Goal: Information Seeking & Learning: Find specific page/section

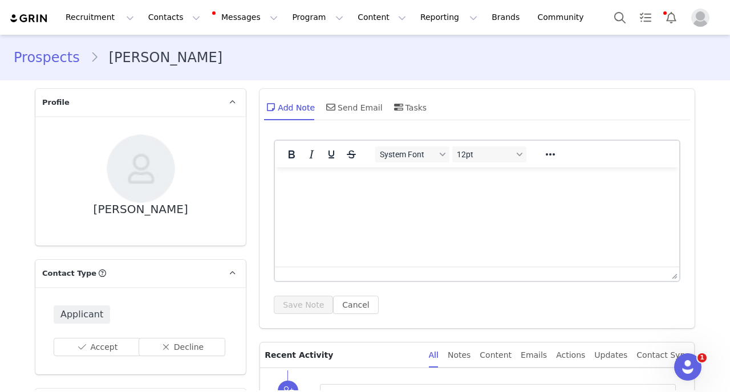
scroll to position [290, 0]
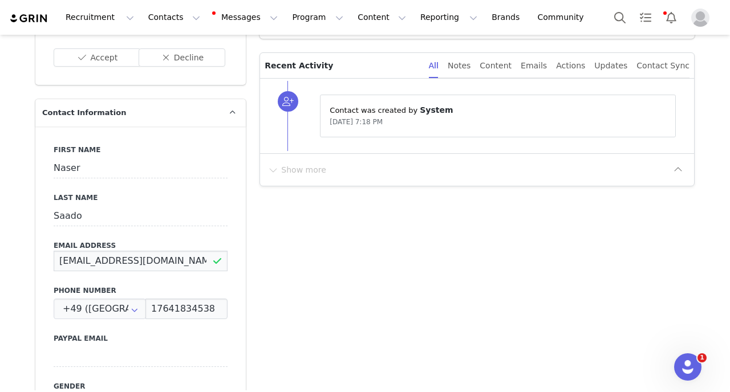
drag, startPoint x: 172, startPoint y: 260, endPoint x: 32, endPoint y: 266, distance: 139.9
drag, startPoint x: 175, startPoint y: 260, endPoint x: 47, endPoint y: 258, distance: 127.8
click at [54, 258] on input "naser.qoloo74@gmail.com" at bounding box center [141, 261] width 174 height 21
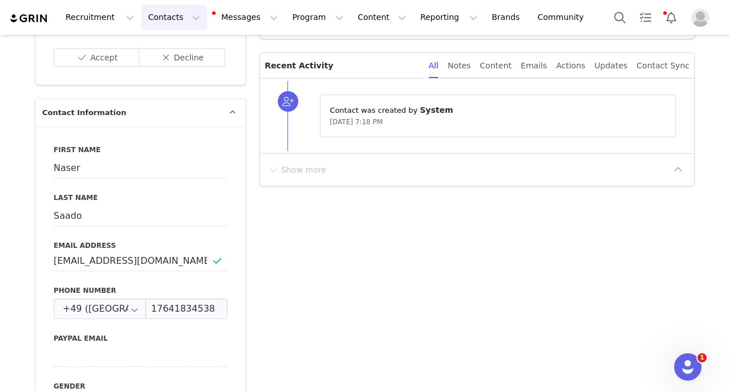
click at [176, 18] on button "Contacts Contacts" at bounding box center [174, 18] width 66 height 26
click at [176, 41] on link "Creators" at bounding box center [178, 50] width 90 height 21
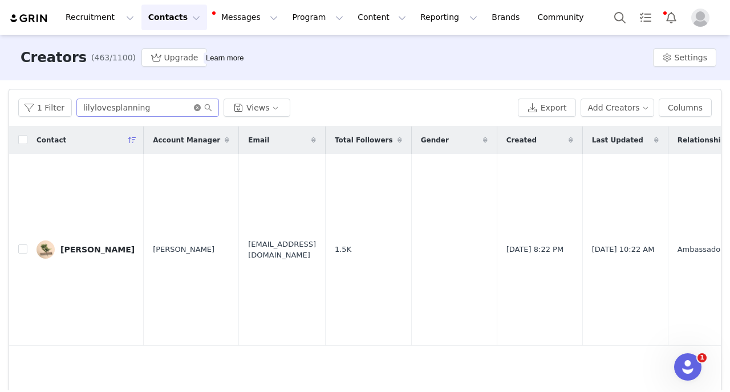
click at [197, 110] on icon "icon: close-circle" at bounding box center [197, 107] width 7 height 7
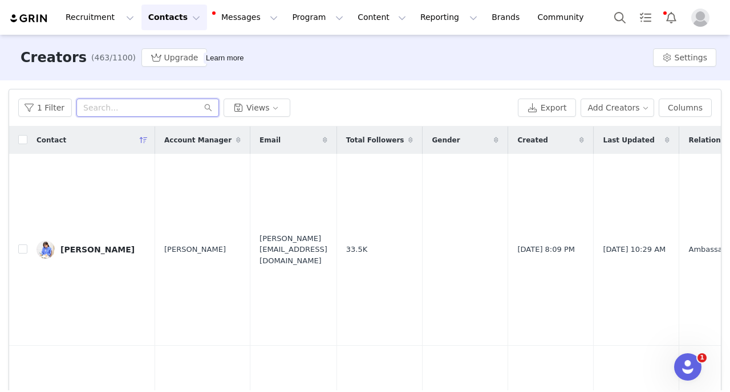
click at [143, 99] on input "text" at bounding box center [147, 108] width 143 height 18
type input "rosi"
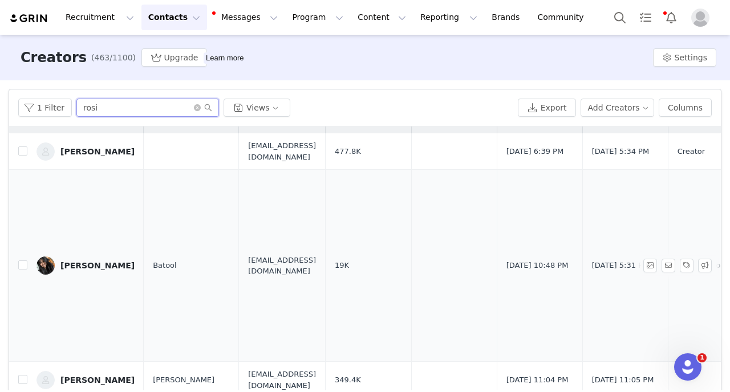
scroll to position [49, 0]
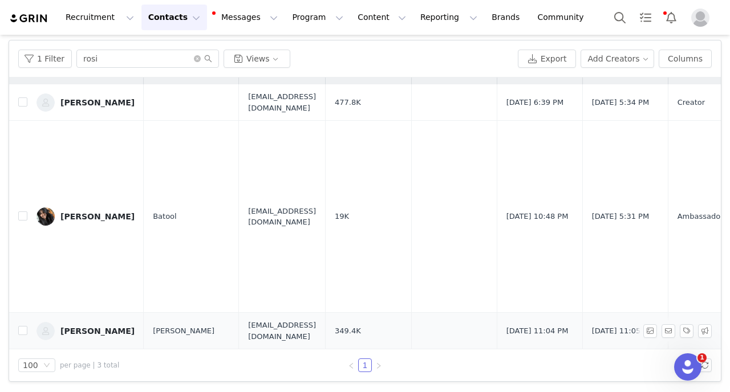
click at [96, 331] on div "[PERSON_NAME]" at bounding box center [97, 331] width 74 height 9
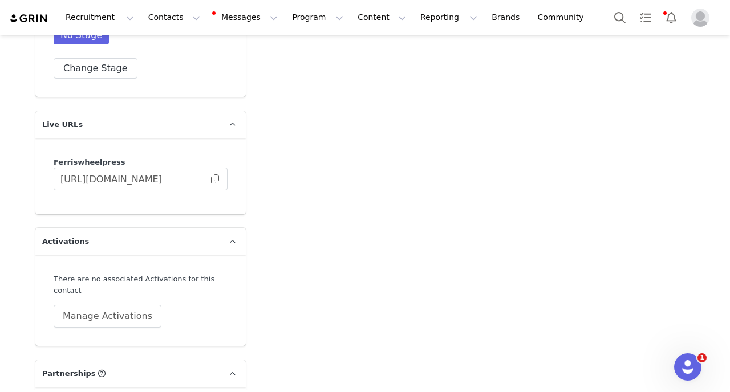
scroll to position [2600, 0]
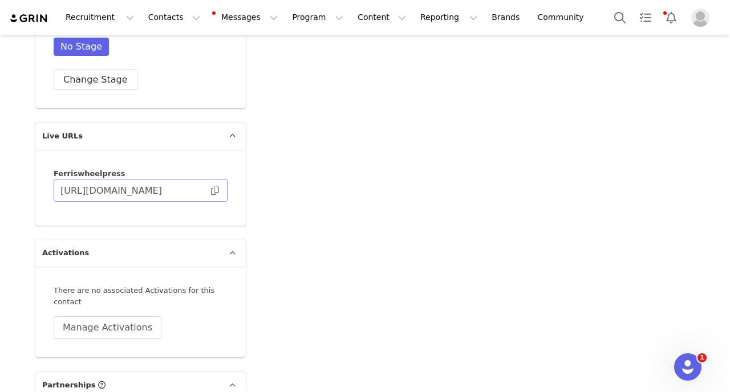
click at [217, 191] on span at bounding box center [214, 191] width 11 height 0
click at [162, 14] on button "Contacts Contacts" at bounding box center [174, 18] width 66 height 26
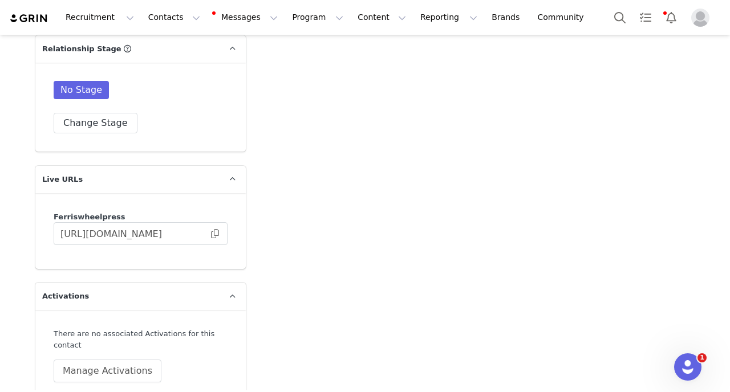
click at [95, 140] on div "No Stage Change Stage" at bounding box center [140, 107] width 211 height 89
click at [90, 128] on button "Change Stage" at bounding box center [96, 123] width 84 height 21
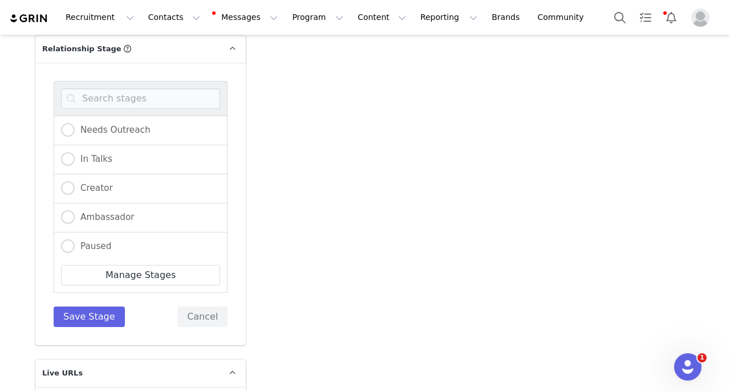
click at [60, 214] on div "Ambassador" at bounding box center [141, 218] width 174 height 29
click at [71, 226] on div "Ambassador" at bounding box center [141, 218] width 174 height 29
click at [67, 216] on span at bounding box center [68, 218] width 14 height 14
click at [67, 216] on input "Ambassador" at bounding box center [68, 218] width 14 height 15
radio input "true"
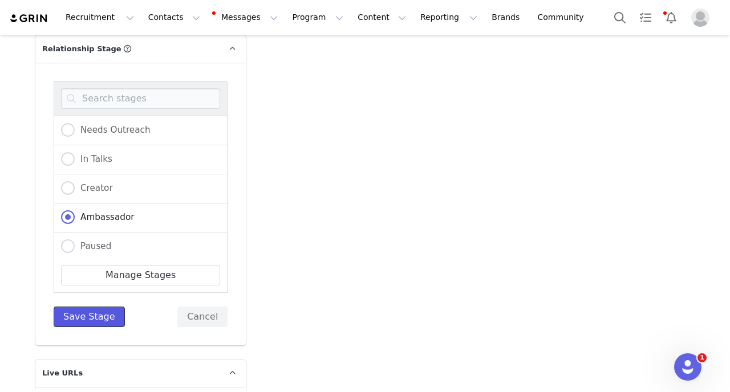
click at [84, 315] on button "Save Stage" at bounding box center [89, 317] width 71 height 21
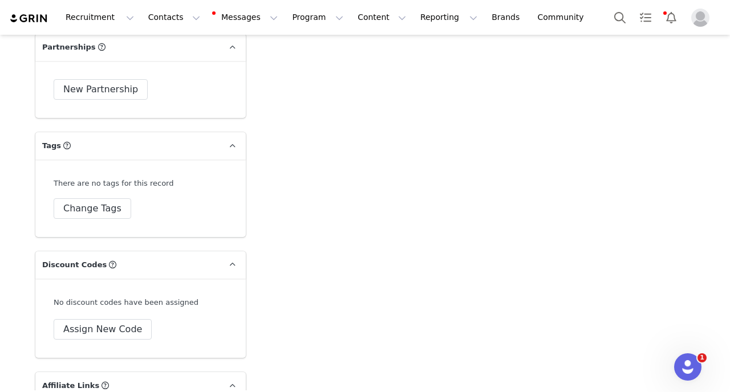
scroll to position [2938, 0]
click at [107, 204] on button "Change Tags" at bounding box center [93, 208] width 78 height 21
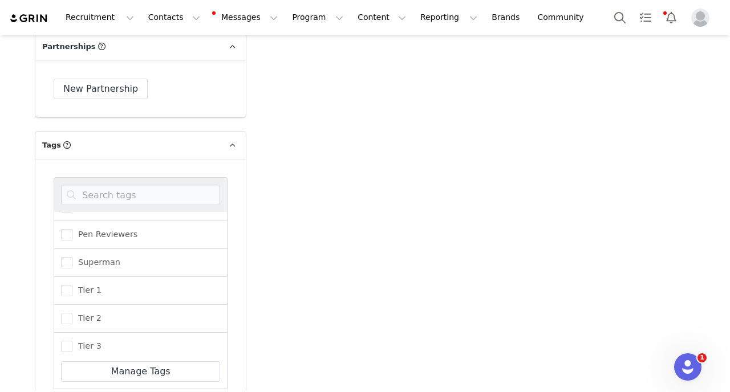
scroll to position [104, 0]
click at [60, 319] on div "Tier 2" at bounding box center [141, 319] width 174 height 28
click at [74, 319] on span "Tier 2" at bounding box center [86, 318] width 29 height 11
click at [72, 313] on input "Tier 2" at bounding box center [72, 313] width 0 height 0
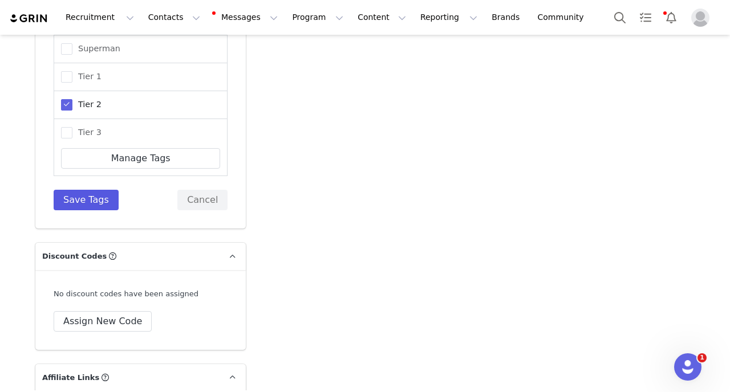
scroll to position [3158, 0]
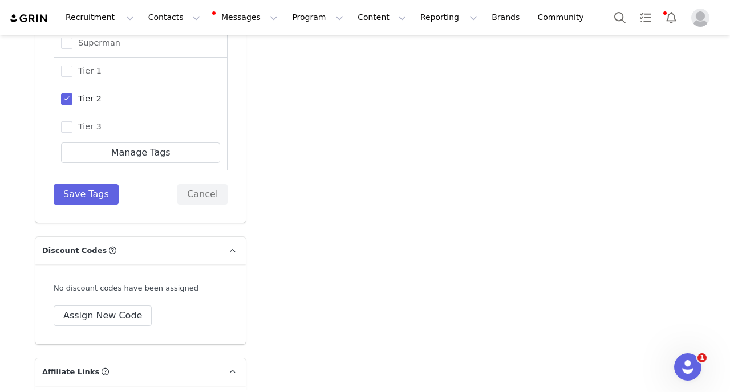
click at [91, 179] on div "Archived Harry Potter Lord of The Rings Minahil's Prospects 2024 Pen Reviewers …" at bounding box center [141, 81] width 174 height 246
click at [91, 180] on div "Archived Harry Potter Lord of The Rings Minahil's Prospects 2024 Pen Reviewers …" at bounding box center [141, 81] width 174 height 246
click at [92, 194] on button "Save Tags" at bounding box center [86, 194] width 65 height 21
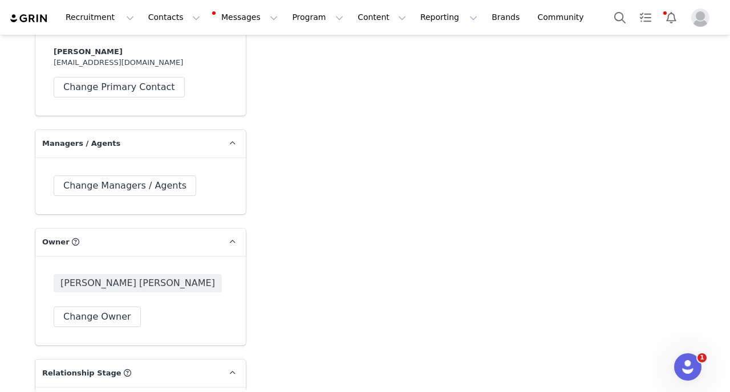
scroll to position [2222, 0]
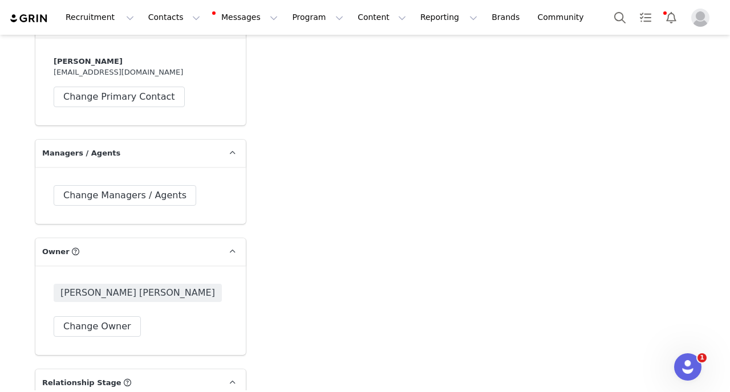
click at [173, 2] on div "Recruitment Recruitment Creator Search Curated Lists Landing Pages Web Extensio…" at bounding box center [365, 17] width 730 height 35
click at [173, 23] on button "Contacts Contacts" at bounding box center [174, 18] width 66 height 26
click at [173, 41] on link "Creators" at bounding box center [178, 50] width 90 height 21
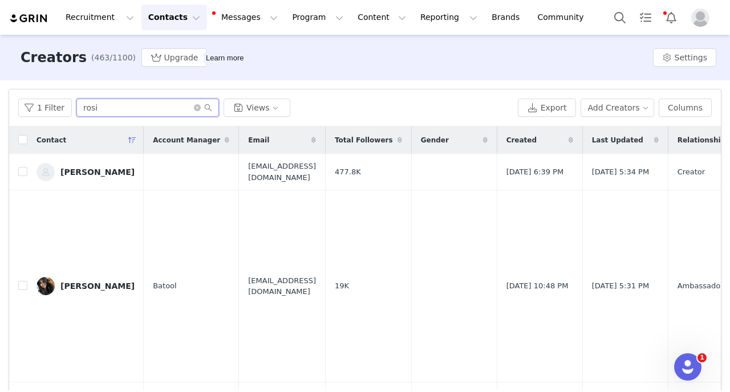
drag, startPoint x: 105, startPoint y: 111, endPoint x: 0, endPoint y: 111, distance: 105.0
click at [76, 111] on input "rosi" at bounding box center [147, 108] width 143 height 18
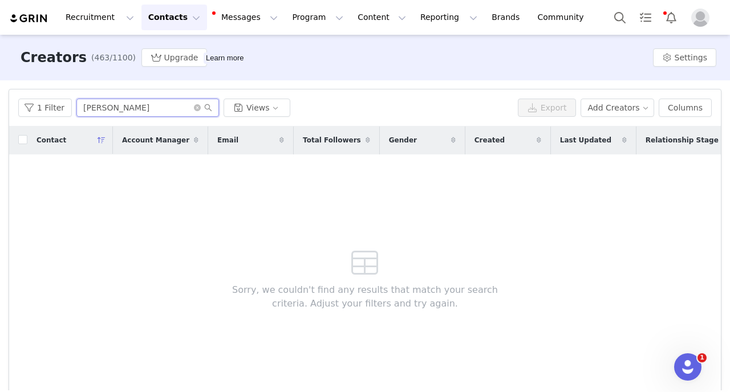
type input "dorenda"
drag, startPoint x: 155, startPoint y: 106, endPoint x: 10, endPoint y: 112, distance: 145.1
click at [76, 112] on input "dorenda" at bounding box center [147, 108] width 143 height 18
click at [144, 111] on input "erin smith" at bounding box center [147, 108] width 143 height 18
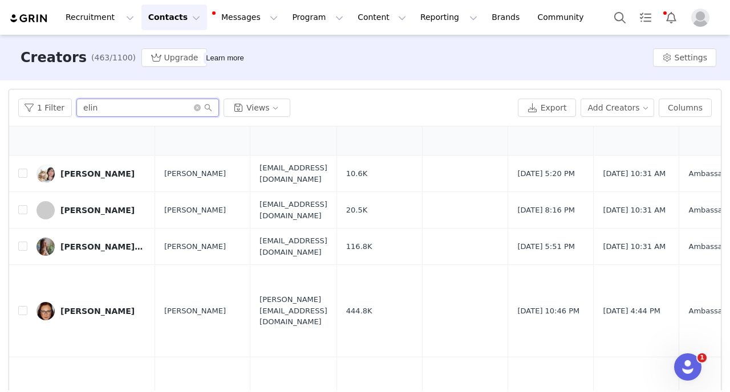
scroll to position [194, 0]
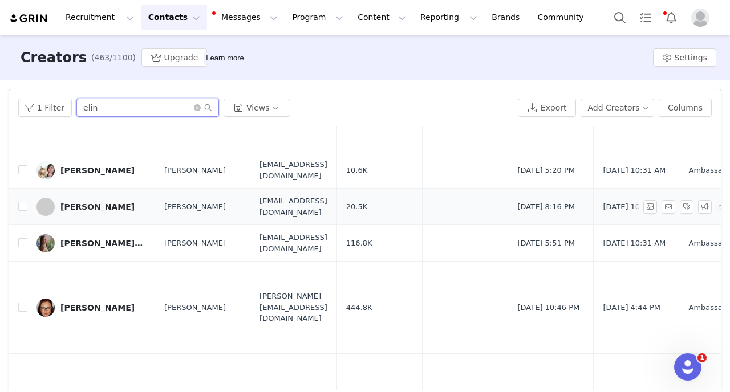
type input "elin"
click at [99, 205] on div "Elin Fridström" at bounding box center [97, 207] width 74 height 9
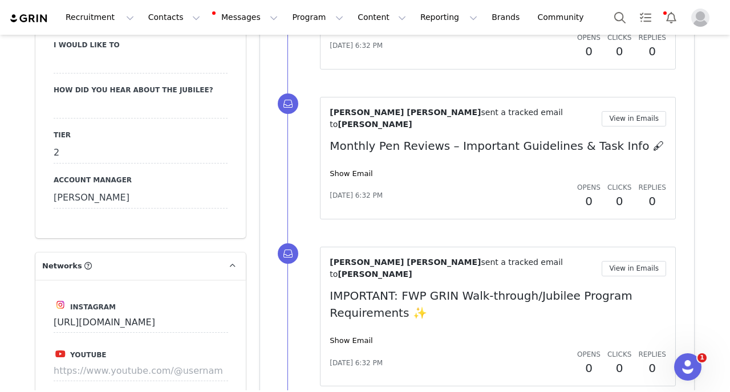
scroll to position [1576, 0]
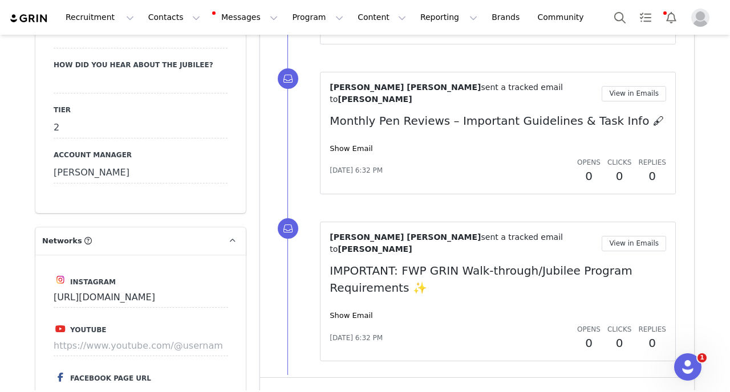
click at [285, 385] on button "Show more" at bounding box center [297, 394] width 60 height 18
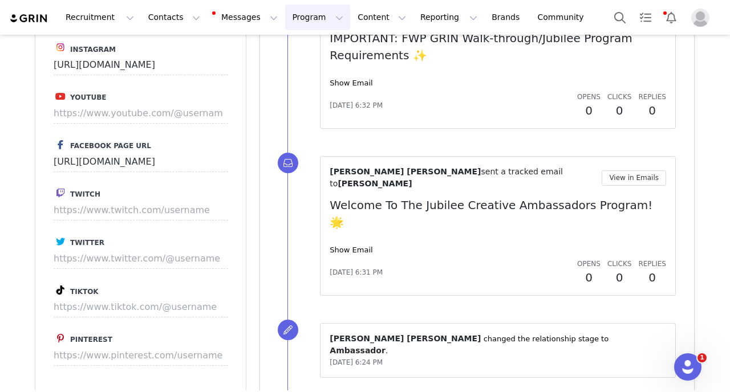
scroll to position [1820, 0]
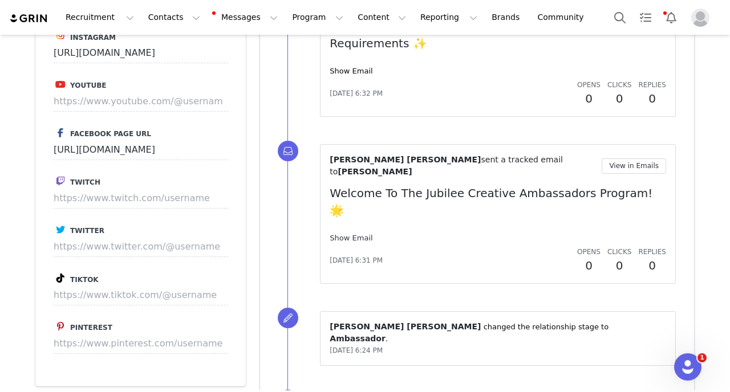
click at [348, 234] on link "Show Email" at bounding box center [351, 238] width 43 height 9
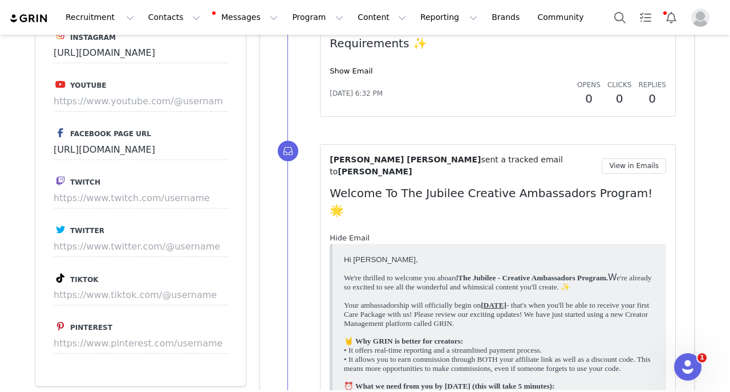
scroll to position [0, 0]
click at [164, 21] on button "Contacts Contacts" at bounding box center [174, 18] width 66 height 26
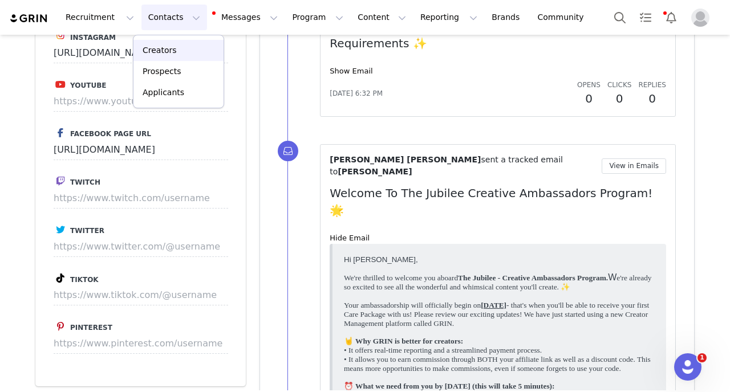
click at [171, 48] on p "Creators" at bounding box center [160, 50] width 34 height 12
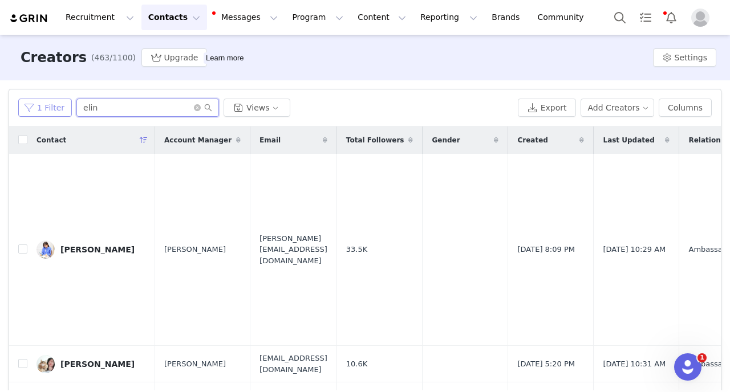
drag, startPoint x: 98, startPoint y: 107, endPoint x: 51, endPoint y: 107, distance: 46.8
click at [76, 107] on input "elin" at bounding box center [147, 108] width 143 height 18
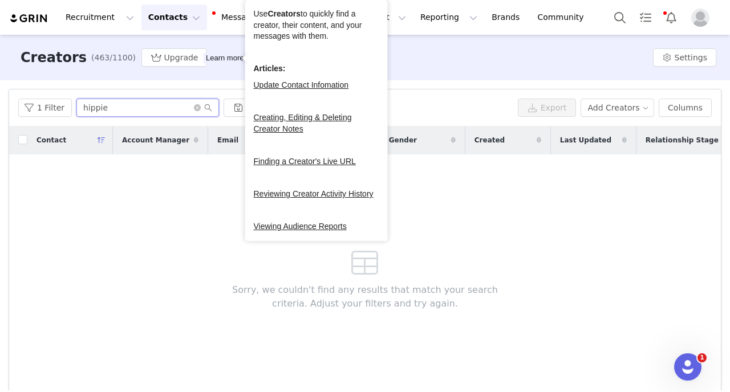
type input "hippie"
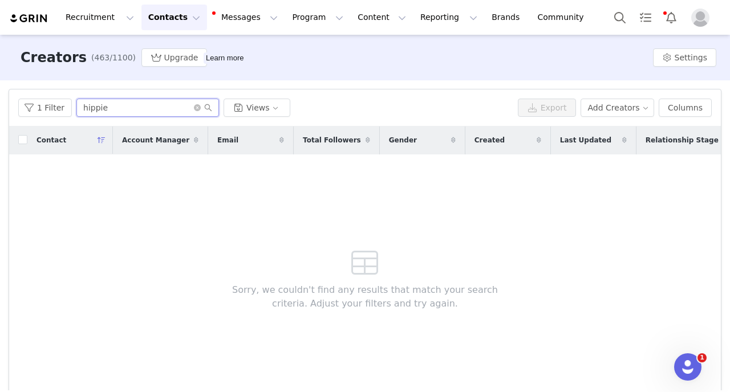
drag, startPoint x: 144, startPoint y: 114, endPoint x: 46, endPoint y: 108, distance: 98.3
click at [76, 108] on input "hippie" at bounding box center [147, 108] width 143 height 18
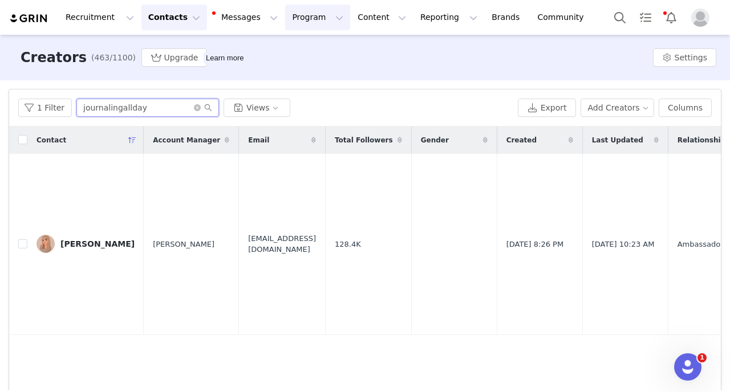
type input "journalingallday"
drag, startPoint x: 141, startPoint y: 110, endPoint x: 0, endPoint y: 95, distance: 141.7
click at [76, 99] on input "journalingallday" at bounding box center [147, 108] width 143 height 18
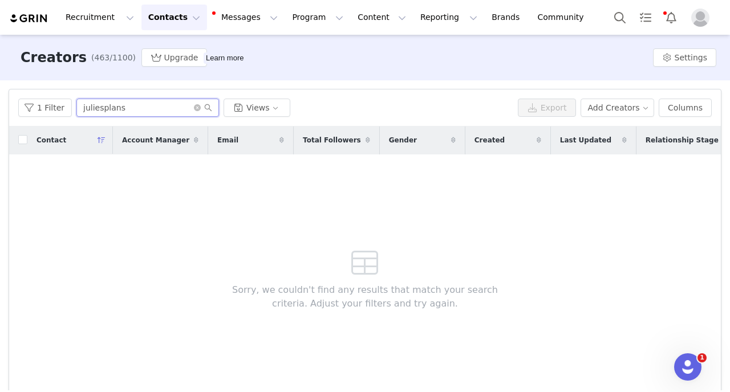
type input "juliesplans"
drag, startPoint x: 144, startPoint y: 108, endPoint x: 0, endPoint y: 108, distance: 144.3
click at [76, 108] on input "juliesplans" at bounding box center [147, 108] width 143 height 18
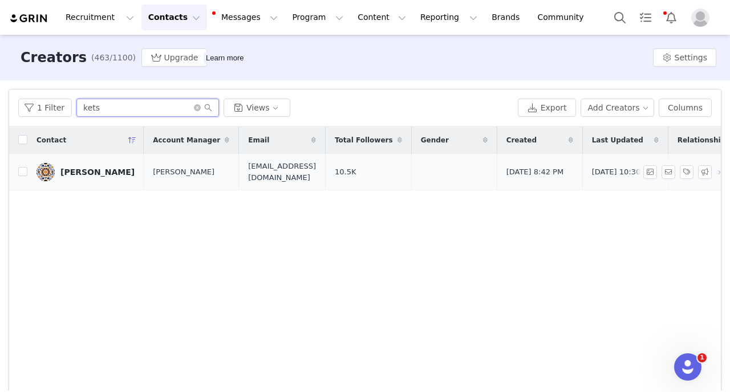
type input "kets"
click at [83, 175] on div "[PERSON_NAME]" at bounding box center [97, 172] width 74 height 9
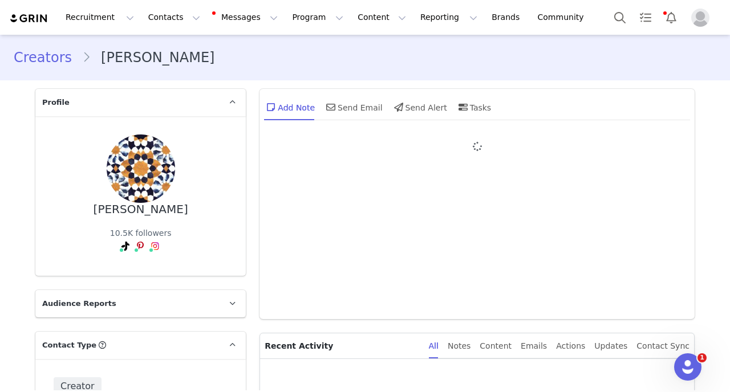
type input "+48 ([GEOGRAPHIC_DATA])"
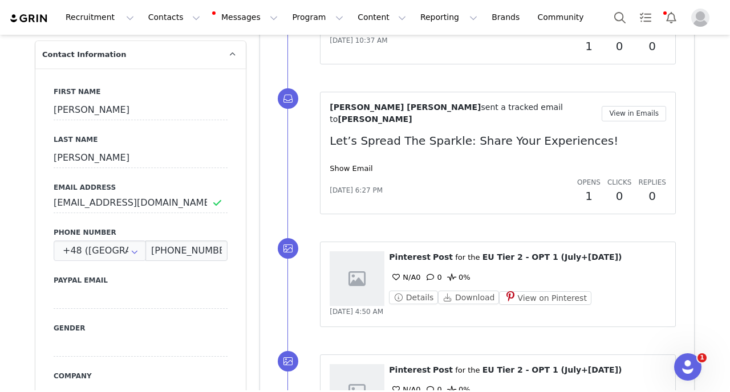
scroll to position [445, 0]
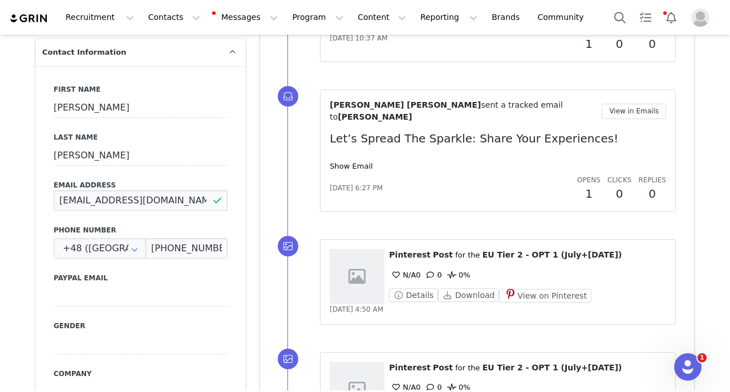
drag, startPoint x: 163, startPoint y: 199, endPoint x: 34, endPoint y: 198, distance: 129.5
drag, startPoint x: 179, startPoint y: 201, endPoint x: 14, endPoint y: 201, distance: 164.9
click at [54, 200] on input "[EMAIL_ADDRESS][DOMAIN_NAME]" at bounding box center [141, 201] width 174 height 21
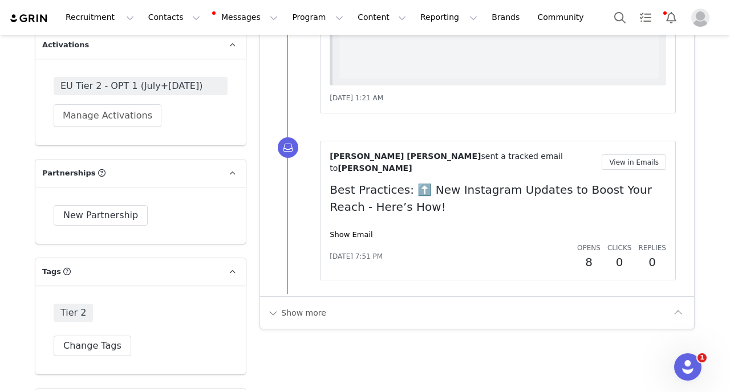
scroll to position [2859, 0]
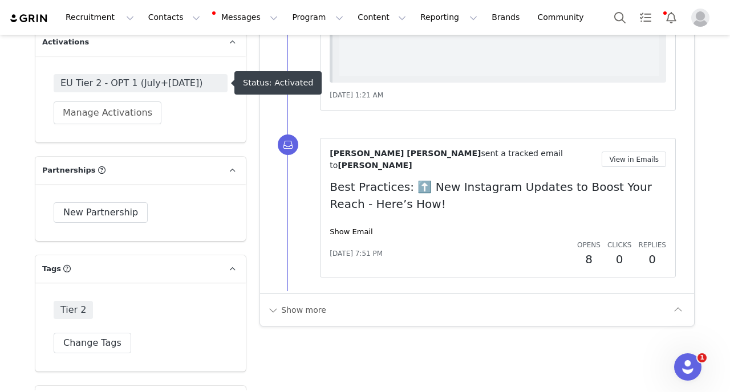
click at [169, 90] on span "EU Tier 2 - OPT 1 (July+[DATE])" at bounding box center [140, 83] width 160 height 14
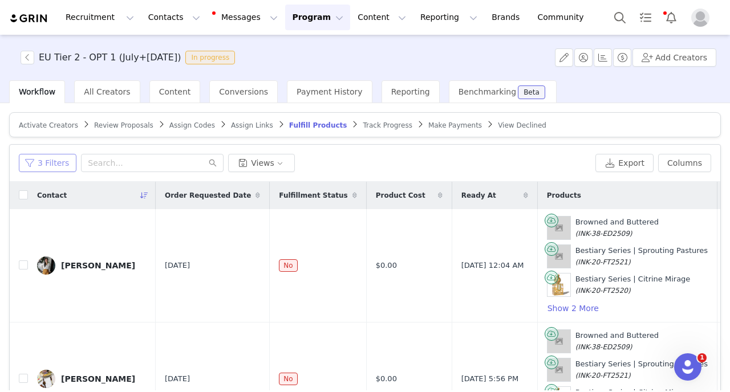
click at [59, 160] on button "3 Filters" at bounding box center [48, 163] width 58 height 18
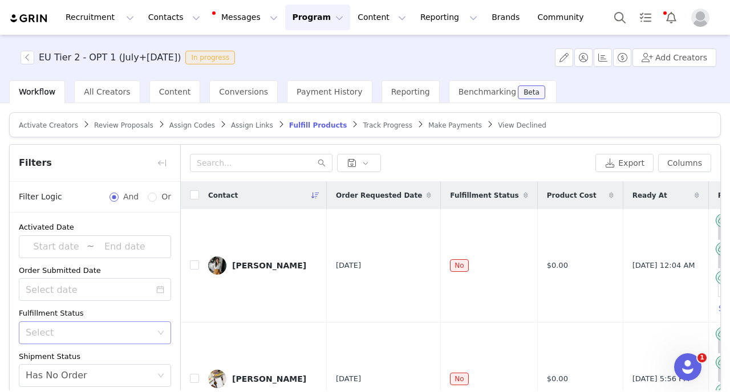
scroll to position [67, 0]
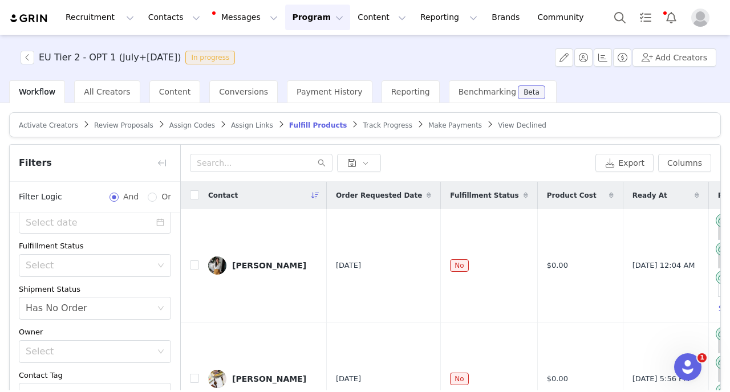
click at [82, 296] on div "Shipment Status Select Has No Order" at bounding box center [95, 302] width 152 height 37
click at [82, 307] on div "Select Has No Order" at bounding box center [91, 309] width 131 height 22
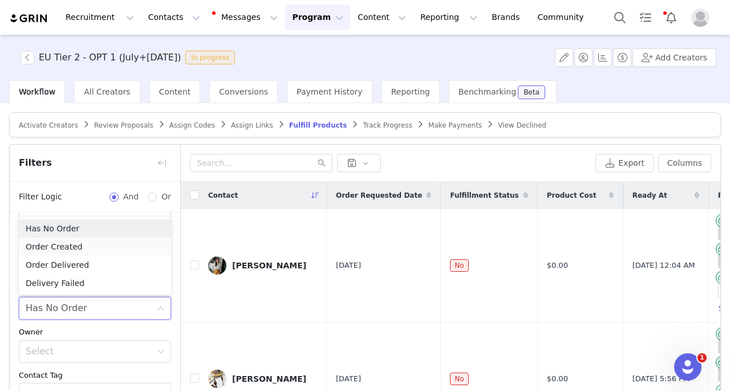
click at [67, 253] on li "Order Created" at bounding box center [95, 247] width 152 height 18
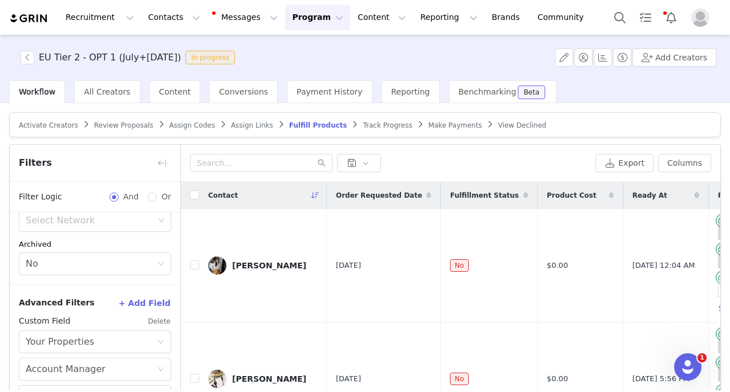
scroll to position [105, 0]
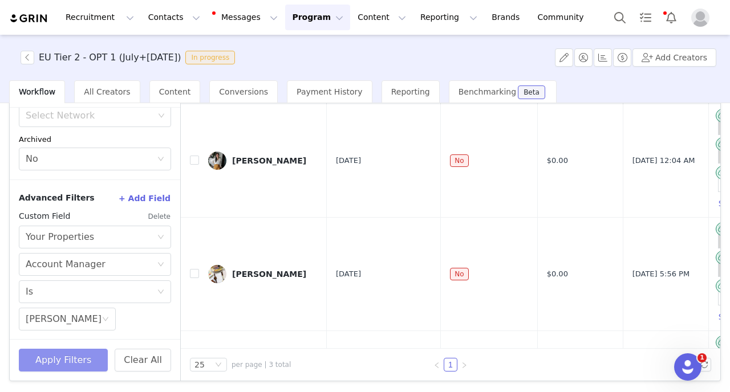
click at [60, 358] on button "Apply Filters" at bounding box center [63, 360] width 89 height 23
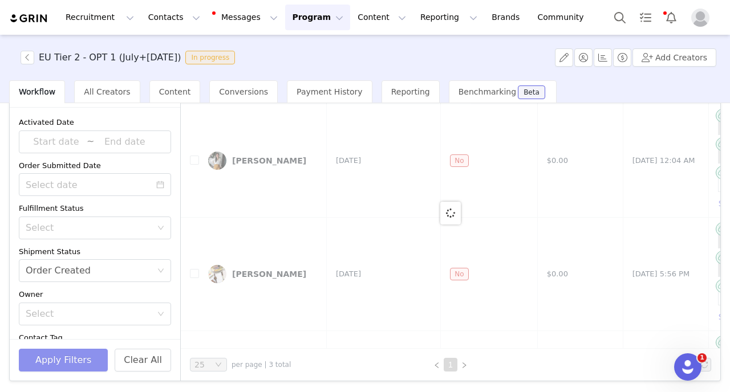
scroll to position [0, 0]
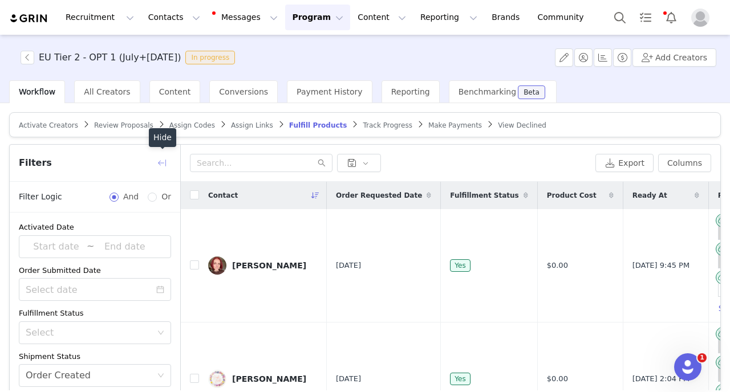
click at [161, 162] on button "button" at bounding box center [162, 163] width 18 height 18
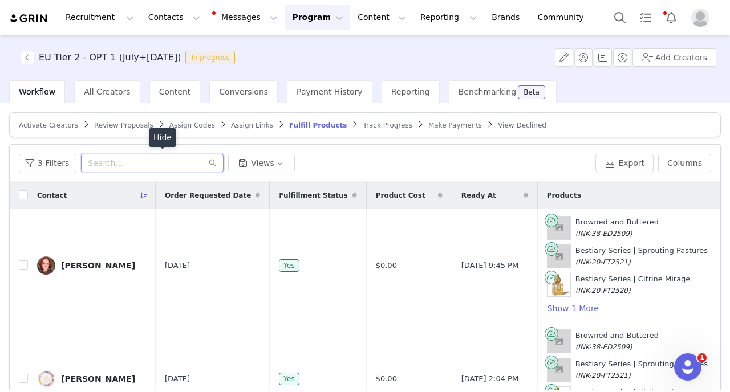
click at [159, 165] on input "text" at bounding box center [152, 163] width 143 height 18
type input "anna"
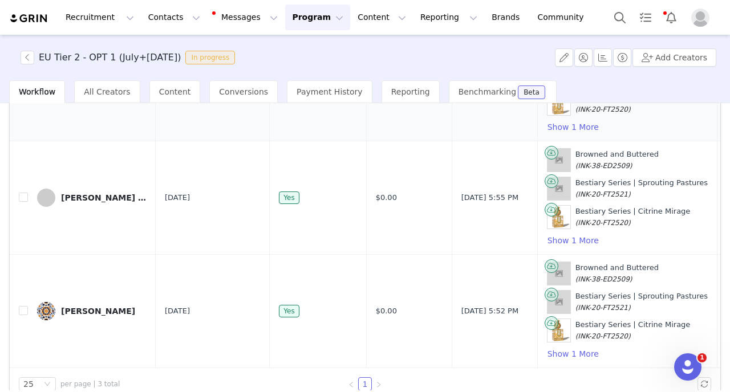
scroll to position [105, 0]
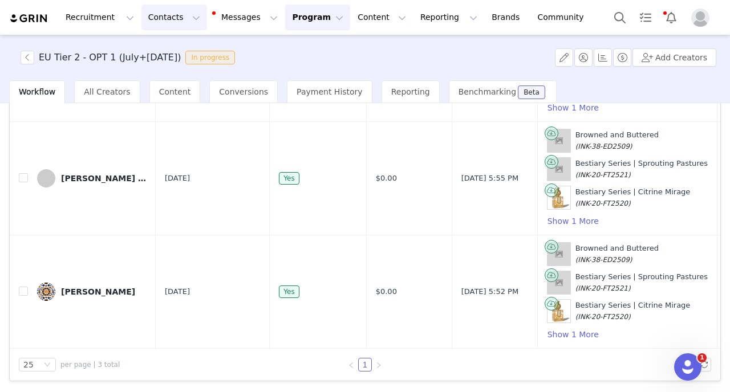
click at [171, 22] on button "Contacts Contacts" at bounding box center [174, 18] width 66 height 26
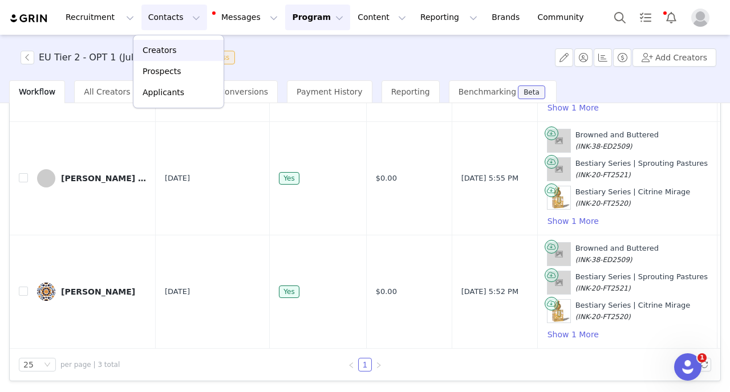
click at [172, 50] on p "Creators" at bounding box center [160, 50] width 34 height 12
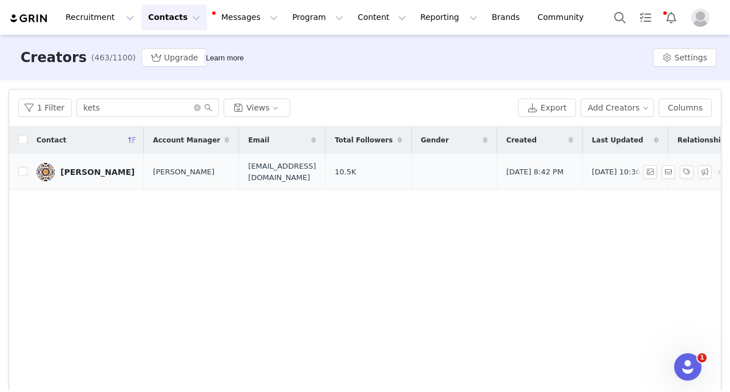
click at [105, 176] on div "[PERSON_NAME]" at bounding box center [97, 172] width 74 height 9
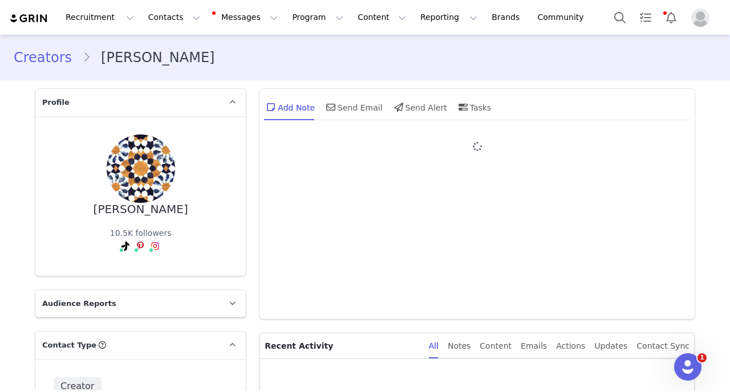
type input "+48 ([GEOGRAPHIC_DATA])"
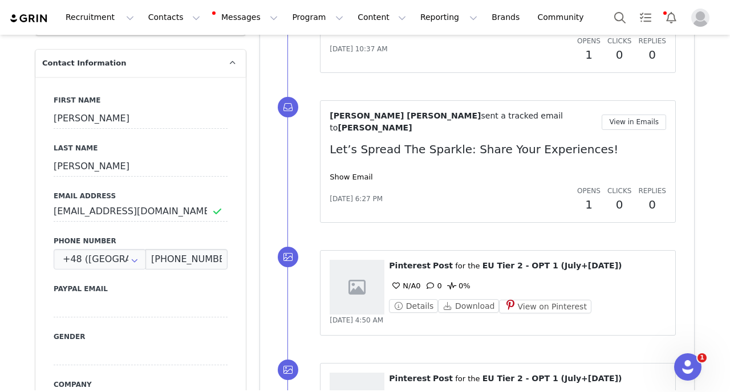
scroll to position [442, 0]
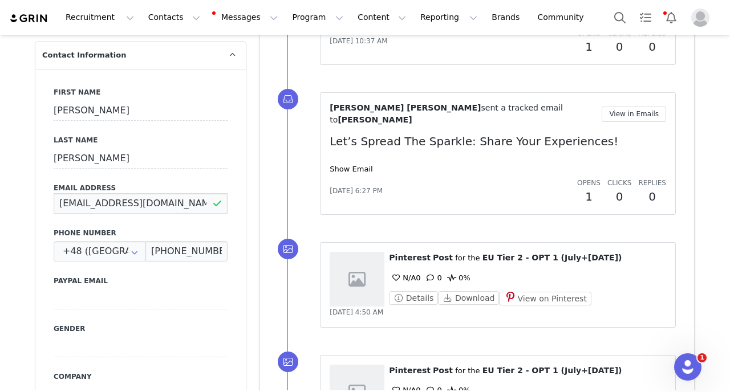
drag, startPoint x: 166, startPoint y: 206, endPoint x: 152, endPoint y: 204, distance: 14.4
click at [49, 205] on div "First Name Anna Last Name Chrostek Email Address ketsorchart@gmail.com Phone Nu…" at bounding box center [140, 277] width 211 height 417
drag, startPoint x: 170, startPoint y: 201, endPoint x: 45, endPoint y: 200, distance: 124.9
click at [54, 200] on input "[EMAIL_ADDRESS][DOMAIN_NAME]" at bounding box center [141, 203] width 174 height 21
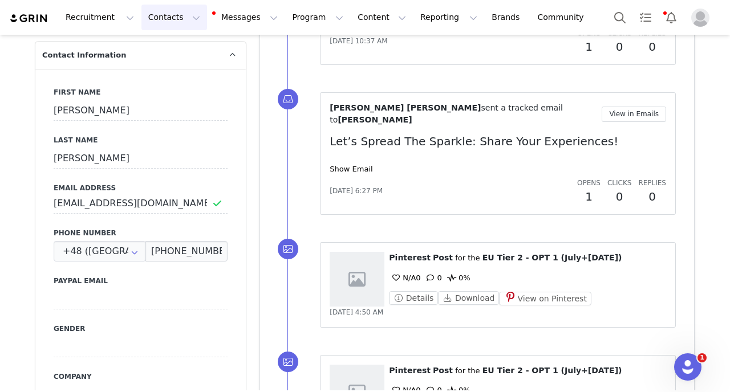
click at [178, 22] on button "Contacts Contacts" at bounding box center [174, 18] width 66 height 26
click at [177, 51] on div "Creators" at bounding box center [178, 50] width 76 height 12
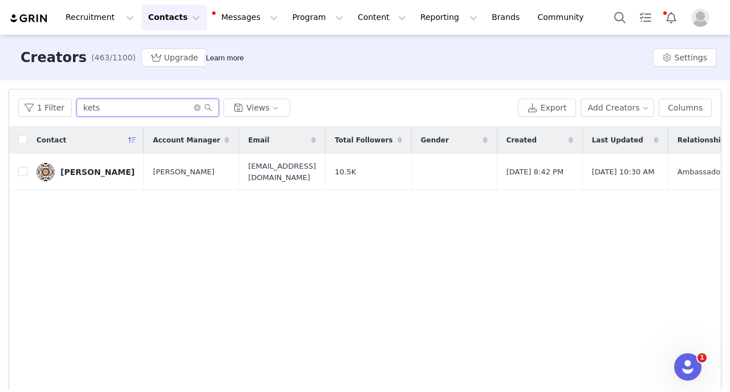
click at [104, 112] on input "kets" at bounding box center [147, 108] width 143 height 18
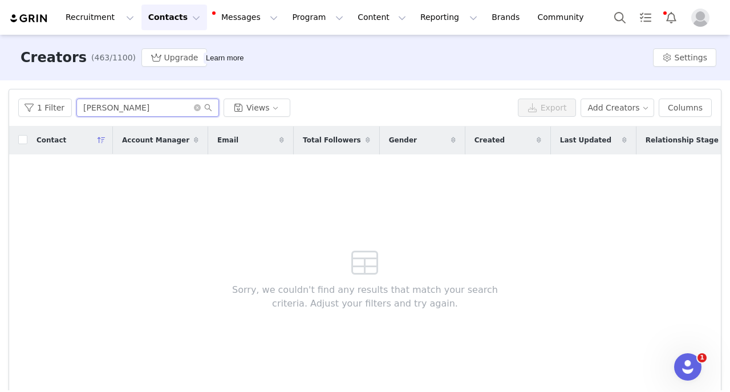
type input "karlsson"
drag, startPoint x: 126, startPoint y: 110, endPoint x: 0, endPoint y: 60, distance: 135.7
click at [76, 99] on input "karlsson" at bounding box center [147, 108] width 143 height 18
type input "patty4@gmail.com"
click at [145, 108] on input "patty4@gmail.com" at bounding box center [147, 108] width 143 height 18
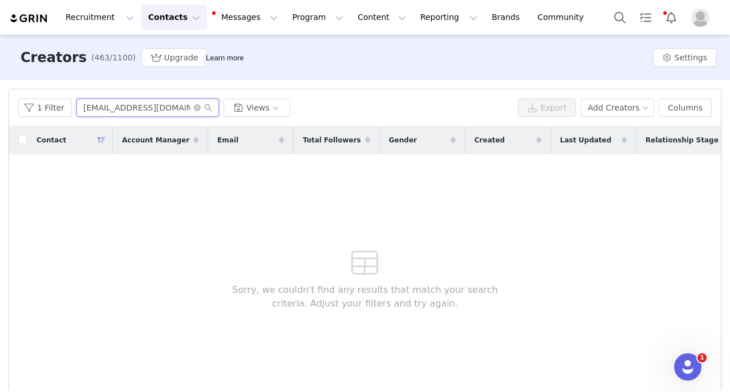
drag, startPoint x: 156, startPoint y: 107, endPoint x: 0, endPoint y: 88, distance: 156.9
click at [76, 99] on input "patty4@gmail.com" at bounding box center [147, 108] width 143 height 18
type input "p"
type input "pinkypunkyprojects"
drag, startPoint x: 167, startPoint y: 114, endPoint x: 0, endPoint y: 99, distance: 167.2
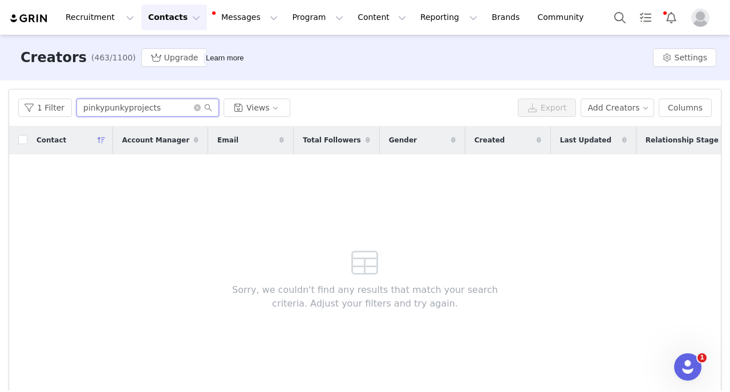
click at [76, 99] on input "pinkypunkyprojects" at bounding box center [147, 108] width 143 height 18
type input "yuval"
click at [196, 108] on icon "icon: close-circle" at bounding box center [197, 107] width 7 height 7
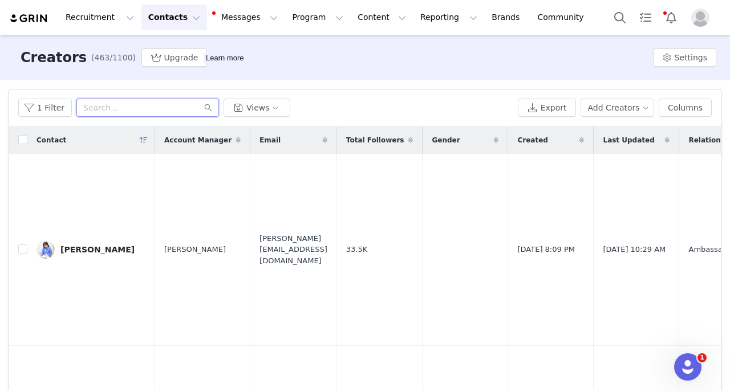
click at [122, 109] on input "text" at bounding box center [147, 108] width 143 height 18
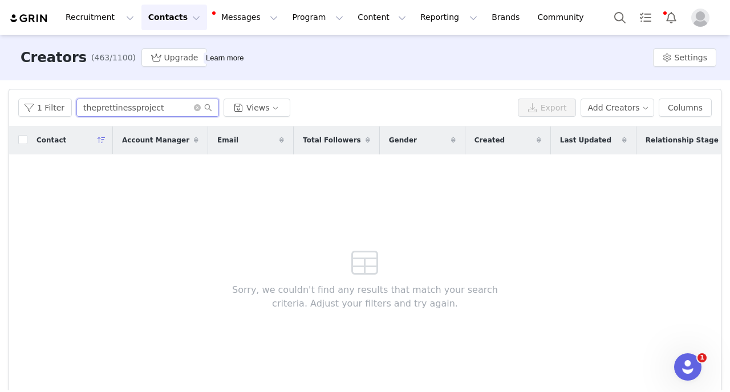
type input "theprettinessproject"
drag, startPoint x: 164, startPoint y: 108, endPoint x: 0, endPoint y: 108, distance: 164.3
click at [76, 108] on input "theprettinessproject" at bounding box center [147, 108] width 143 height 18
drag, startPoint x: 141, startPoint y: 107, endPoint x: 0, endPoint y: 94, distance: 141.5
click at [76, 99] on input "stationeryunnie" at bounding box center [147, 108] width 143 height 18
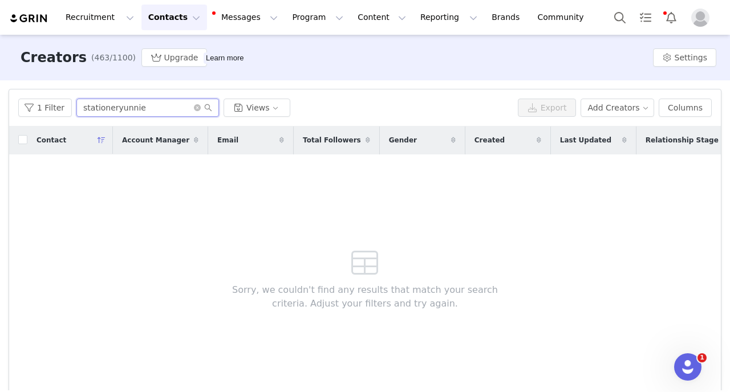
paste input "problems@gmail.com"
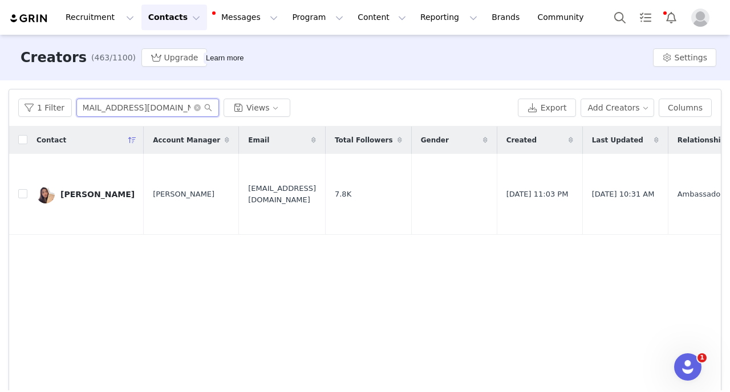
type input "[EMAIL_ADDRESS][DOMAIN_NAME]"
click at [196, 110] on icon "icon: close-circle" at bounding box center [197, 107] width 7 height 7
click at [167, 112] on input "text" at bounding box center [147, 108] width 143 height 18
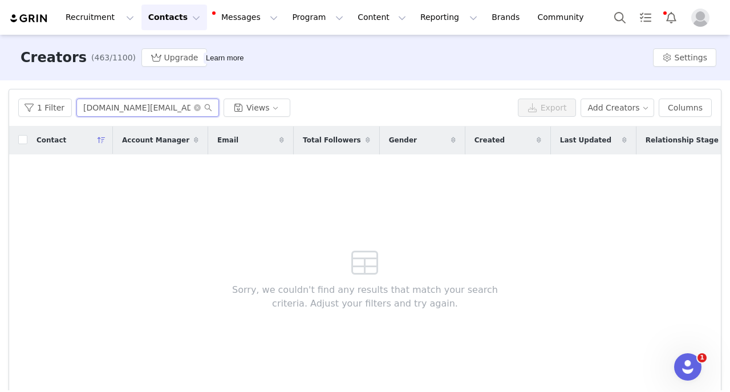
type input "spiritwhale.art@gmail.com"
click at [194, 108] on icon "icon: close-circle" at bounding box center [197, 107] width 7 height 7
click at [152, 111] on input "text" at bounding box center [147, 108] width 143 height 18
drag, startPoint x: 148, startPoint y: 114, endPoint x: 0, endPoint y: 114, distance: 147.8
click at [76, 114] on input "robysbujo" at bounding box center [147, 108] width 143 height 18
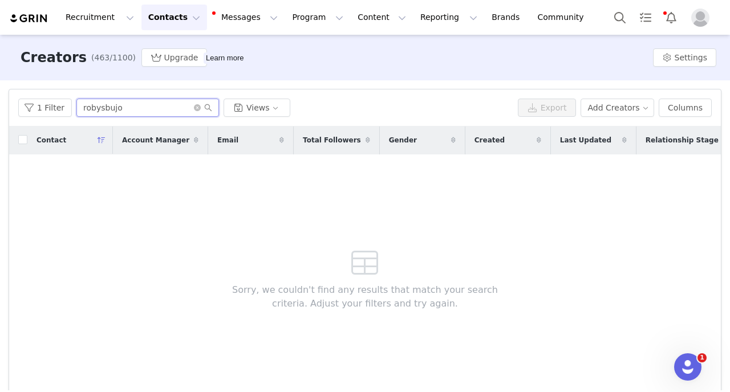
paste input "annalauart@gmail.com"
drag, startPoint x: 172, startPoint y: 108, endPoint x: 0, endPoint y: 91, distance: 172.6
click at [76, 99] on input "annalauart@gmail.com" at bounding box center [147, 108] width 143 height 18
paste input "ryantestudio"
drag, startPoint x: 185, startPoint y: 108, endPoint x: 0, endPoint y: 109, distance: 185.4
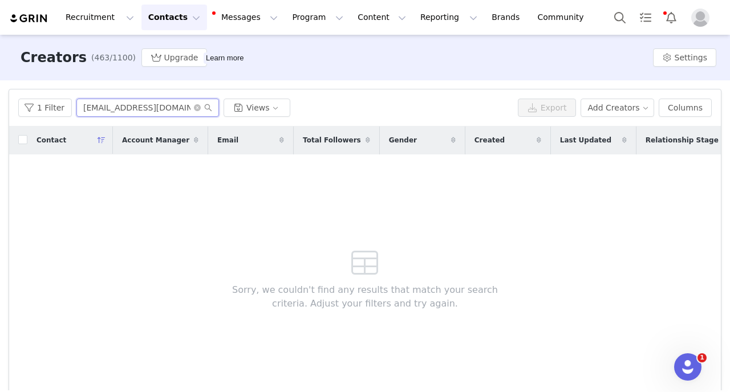
click at [76, 109] on input "aryantestudio@gmail.com" at bounding box center [147, 108] width 143 height 18
paste input "shley.montague89"
type input "[EMAIL_ADDRESS][DOMAIN_NAME]"
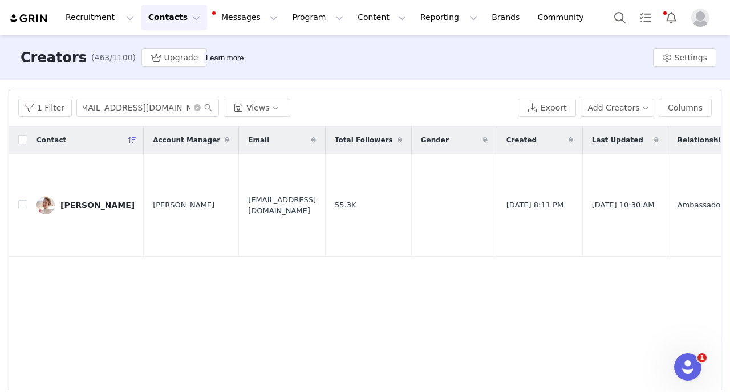
click at [200, 109] on span at bounding box center [203, 108] width 18 height 8
click at [198, 109] on span at bounding box center [203, 108] width 18 height 8
click at [194, 109] on icon "icon: close-circle" at bounding box center [197, 107] width 7 height 7
click at [141, 109] on input "text" at bounding box center [147, 108] width 143 height 18
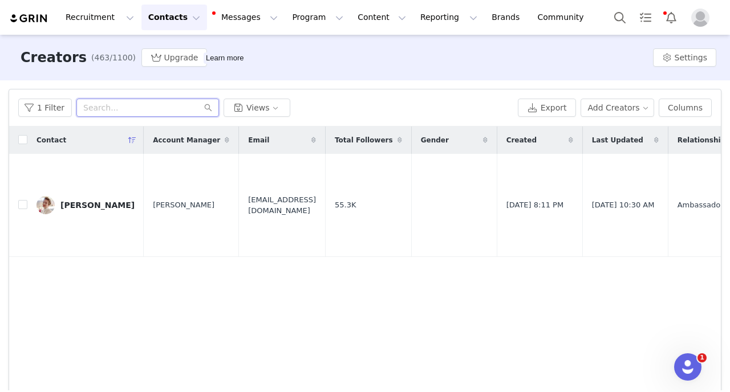
paste input "Barbiejax@yahoo.com"
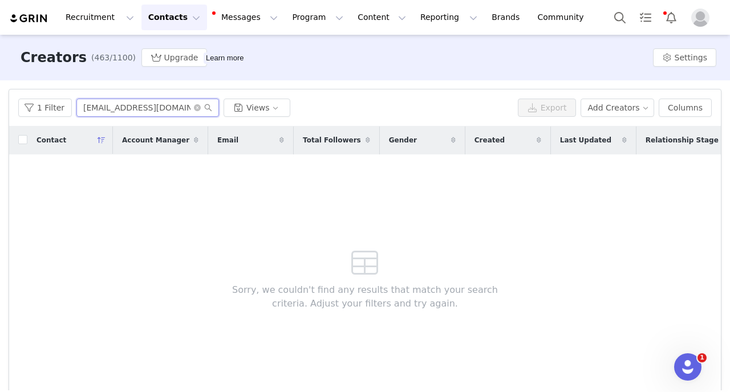
type input "Barbiejax@yahoo.com"
click at [195, 108] on icon "icon: close-circle" at bounding box center [197, 107] width 7 height 7
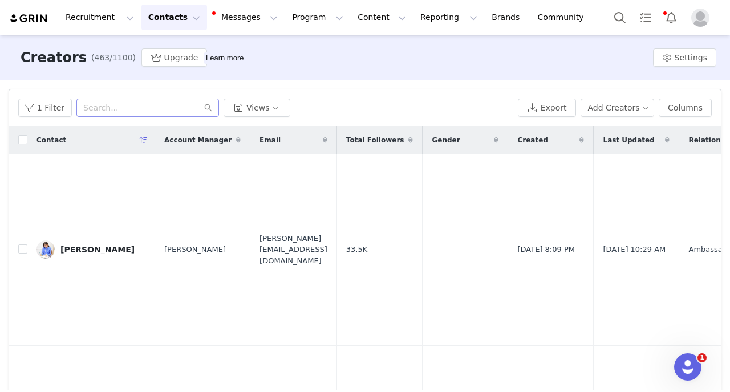
click at [308, 113] on div "1 Filter Views" at bounding box center [265, 108] width 495 height 18
click at [164, 111] on input "text" at bounding box center [147, 108] width 143 height 18
type input "kristine"
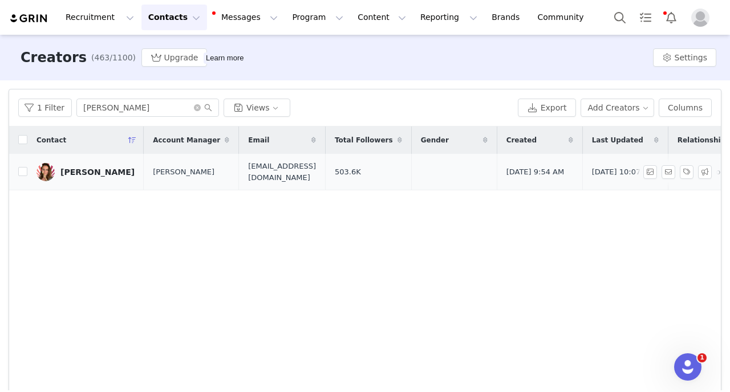
click at [92, 177] on div "Kristine Rapohina" at bounding box center [97, 172] width 74 height 9
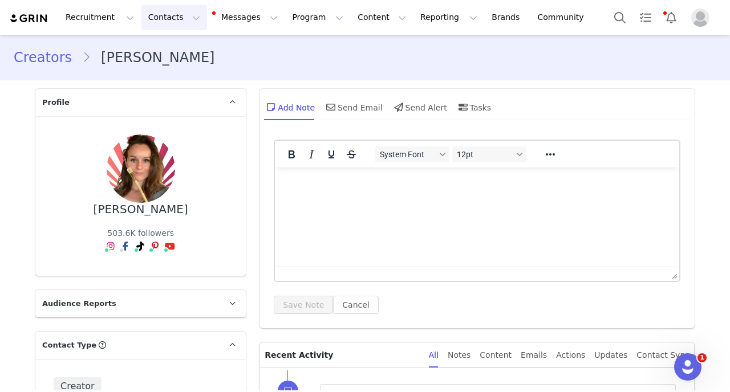
click at [168, 15] on button "Contacts Contacts" at bounding box center [174, 18] width 66 height 26
click at [168, 55] on p "Creators" at bounding box center [160, 50] width 34 height 12
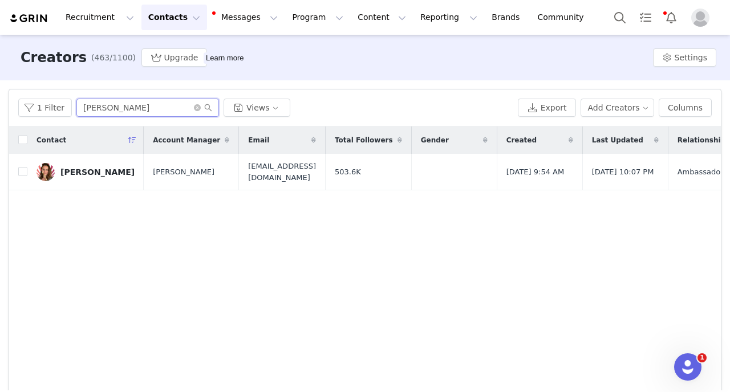
drag, startPoint x: 123, startPoint y: 112, endPoint x: 0, endPoint y: 87, distance: 125.6
click at [76, 99] on input "kristine" at bounding box center [147, 108] width 143 height 18
type input "rosi"
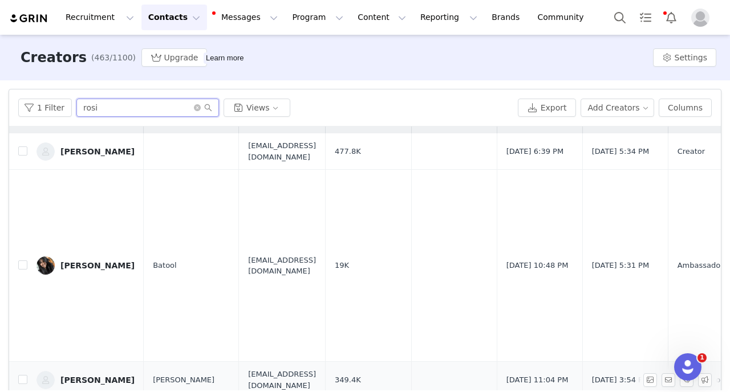
scroll to position [49, 0]
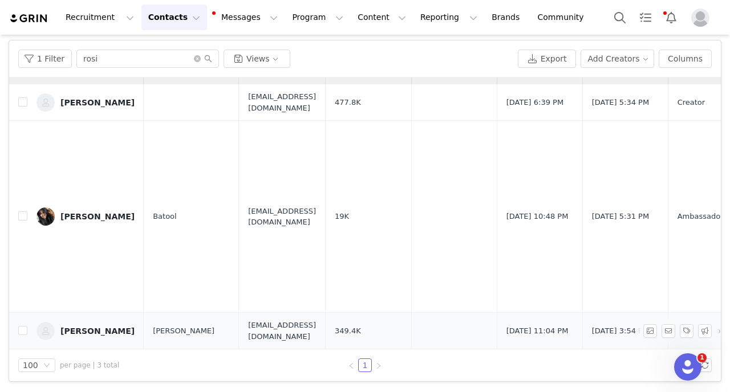
click at [104, 327] on div "[PERSON_NAME]" at bounding box center [97, 331] width 74 height 9
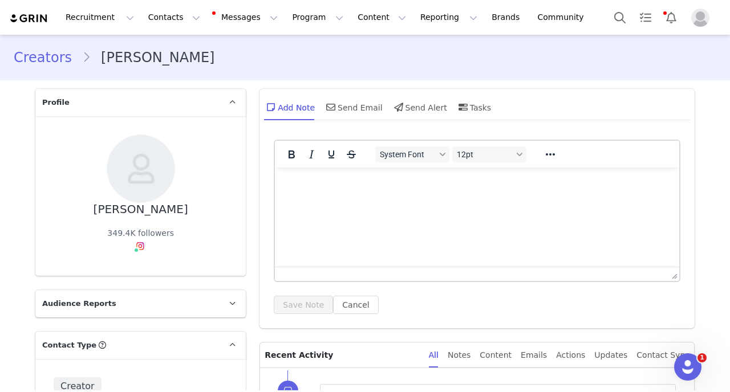
click at [373, 57] on div "Creators Rosi Tonaco Basbaum" at bounding box center [365, 57] width 703 height 21
click at [156, 21] on button "Contacts Contacts" at bounding box center [174, 18] width 66 height 26
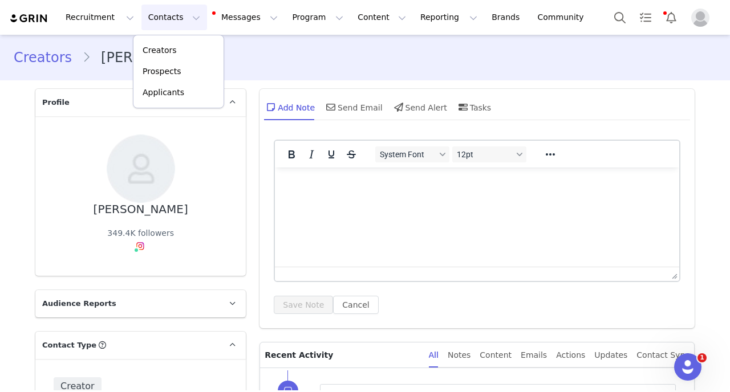
click at [271, 55] on div "Creators Rosi Tonaco Basbaum" at bounding box center [365, 57] width 703 height 21
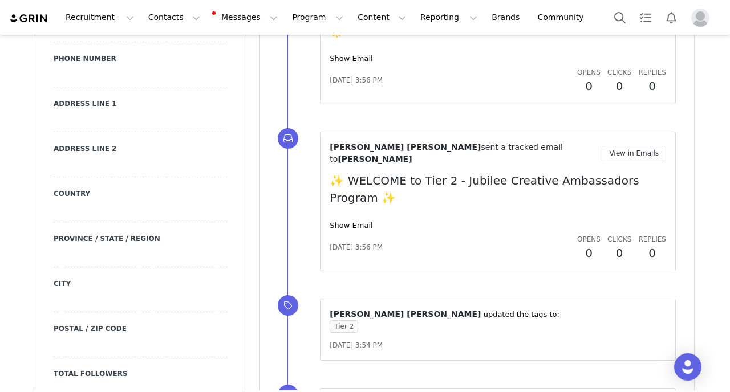
scroll to position [1199, 0]
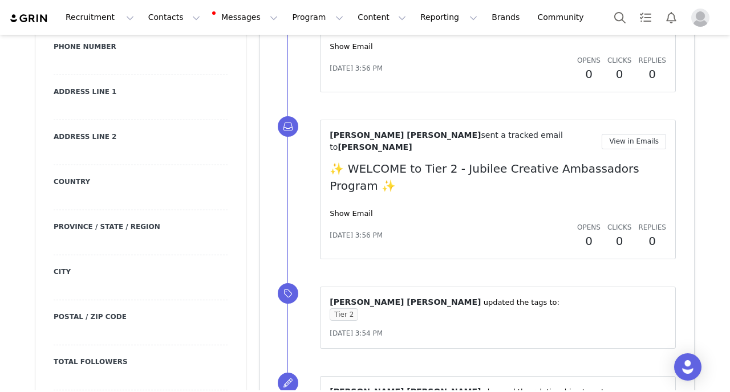
click at [345, 129] on div "[PERSON_NAME] [PERSON_NAME] sent a tracked email to [PERSON_NAME] View in Email…" at bounding box center [498, 189] width 337 height 120
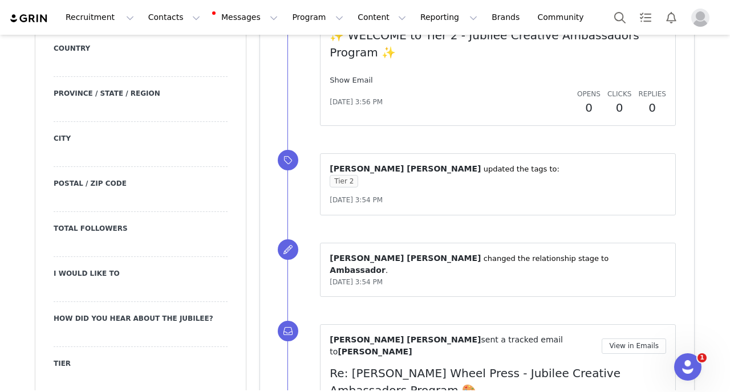
scroll to position [1339, 0]
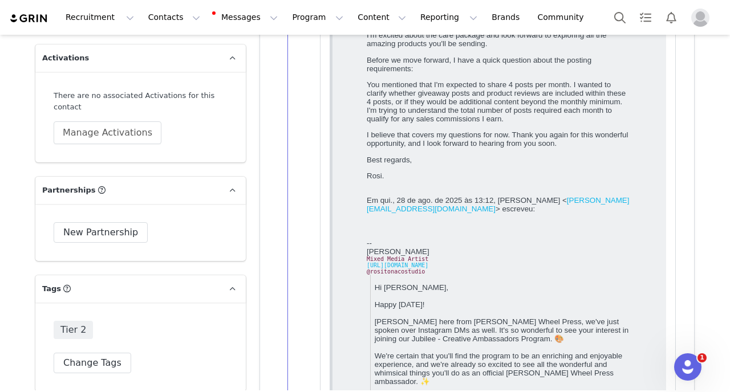
scroll to position [2803, 0]
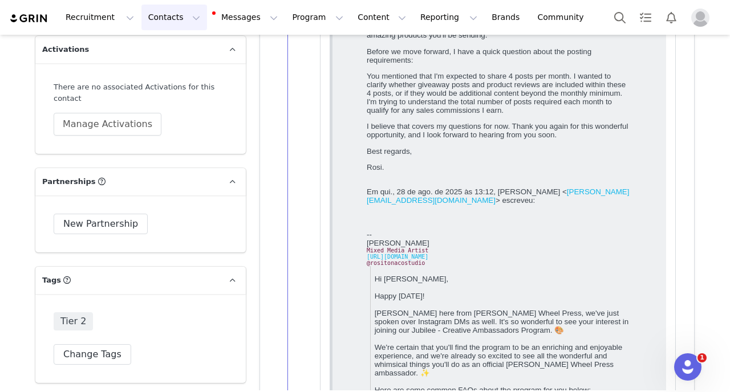
click at [179, 22] on button "Contacts Contacts" at bounding box center [174, 18] width 66 height 26
click at [181, 56] on div "Creators" at bounding box center [178, 50] width 76 height 12
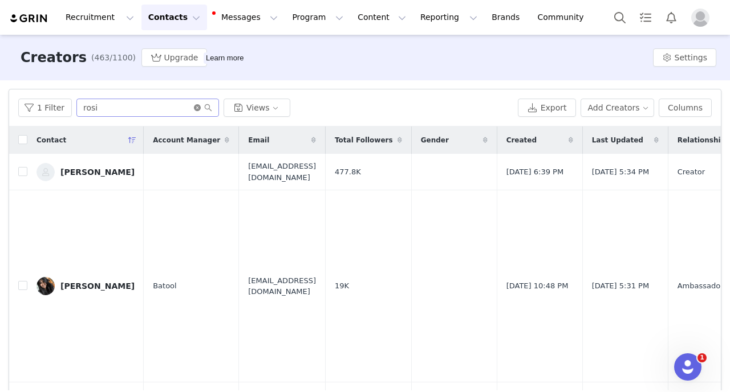
click at [194, 109] on icon "icon: close-circle" at bounding box center [197, 107] width 7 height 7
